Goal: Find specific page/section: Find specific page/section

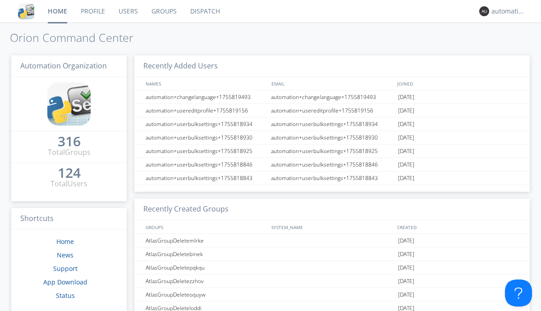
click at [204, 11] on link "Dispatch" at bounding box center [204, 11] width 43 height 23
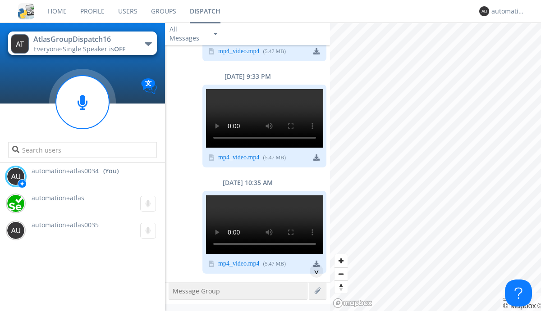
scroll to position [203, 0]
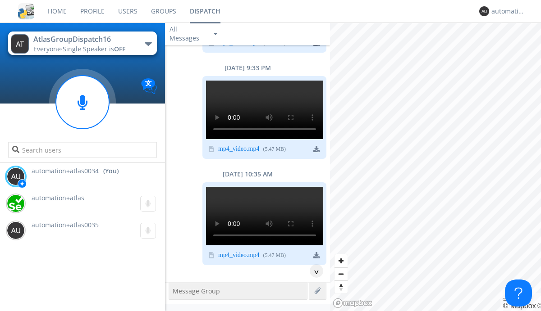
click at [313, 271] on div "^" at bounding box center [317, 272] width 14 height 14
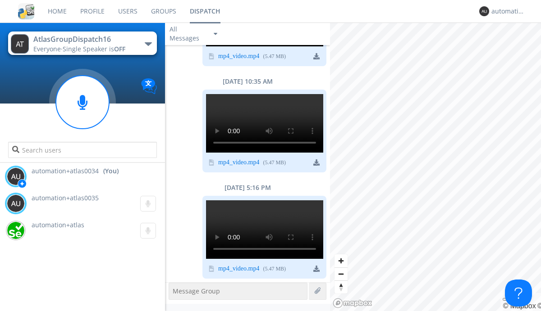
scroll to position [1022, 0]
click at [506, 11] on div "automation+atlas0034" at bounding box center [508, 11] width 34 height 9
